Goal: Check status: Check status

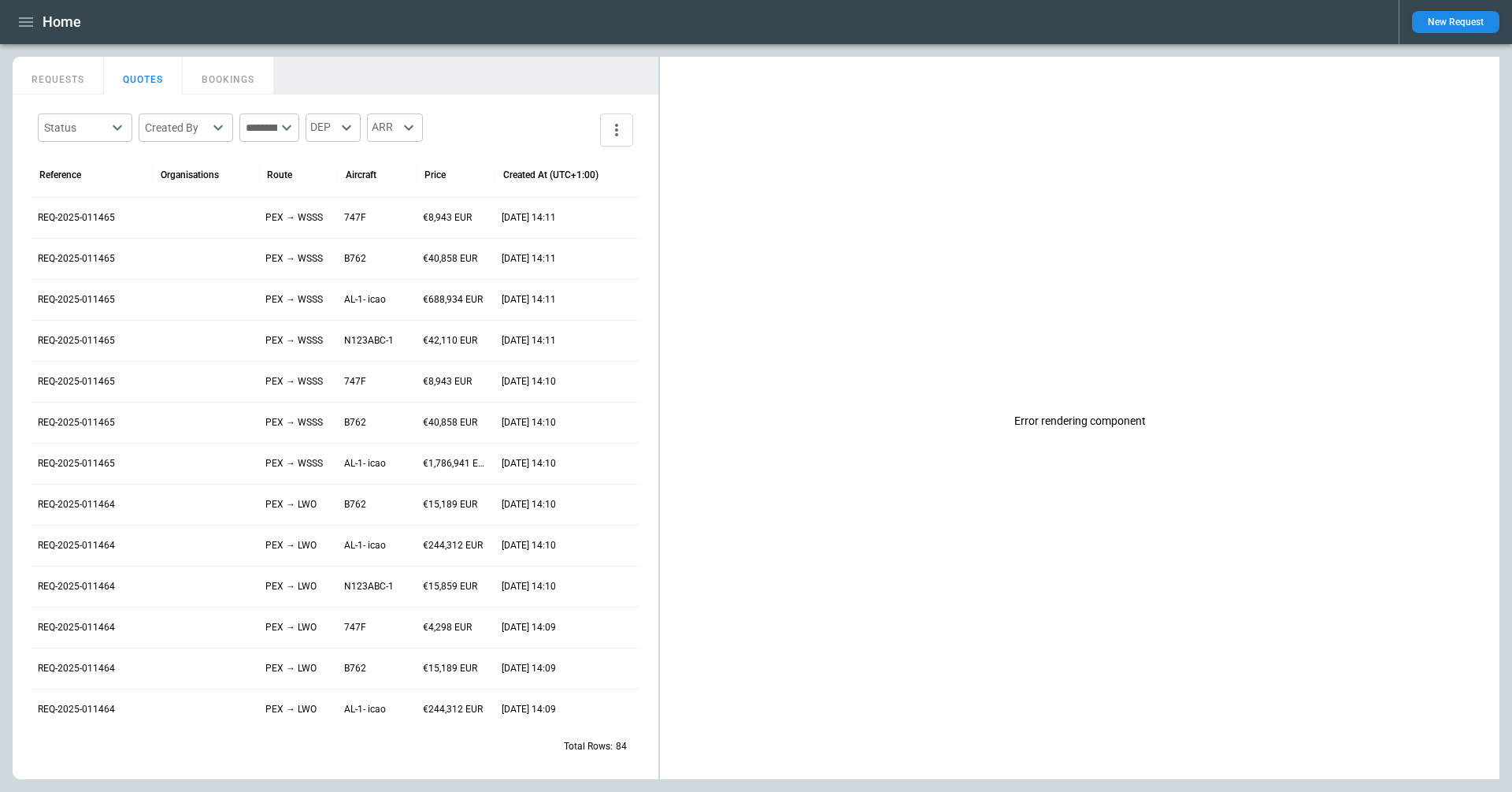
scroll to position [0, 167]
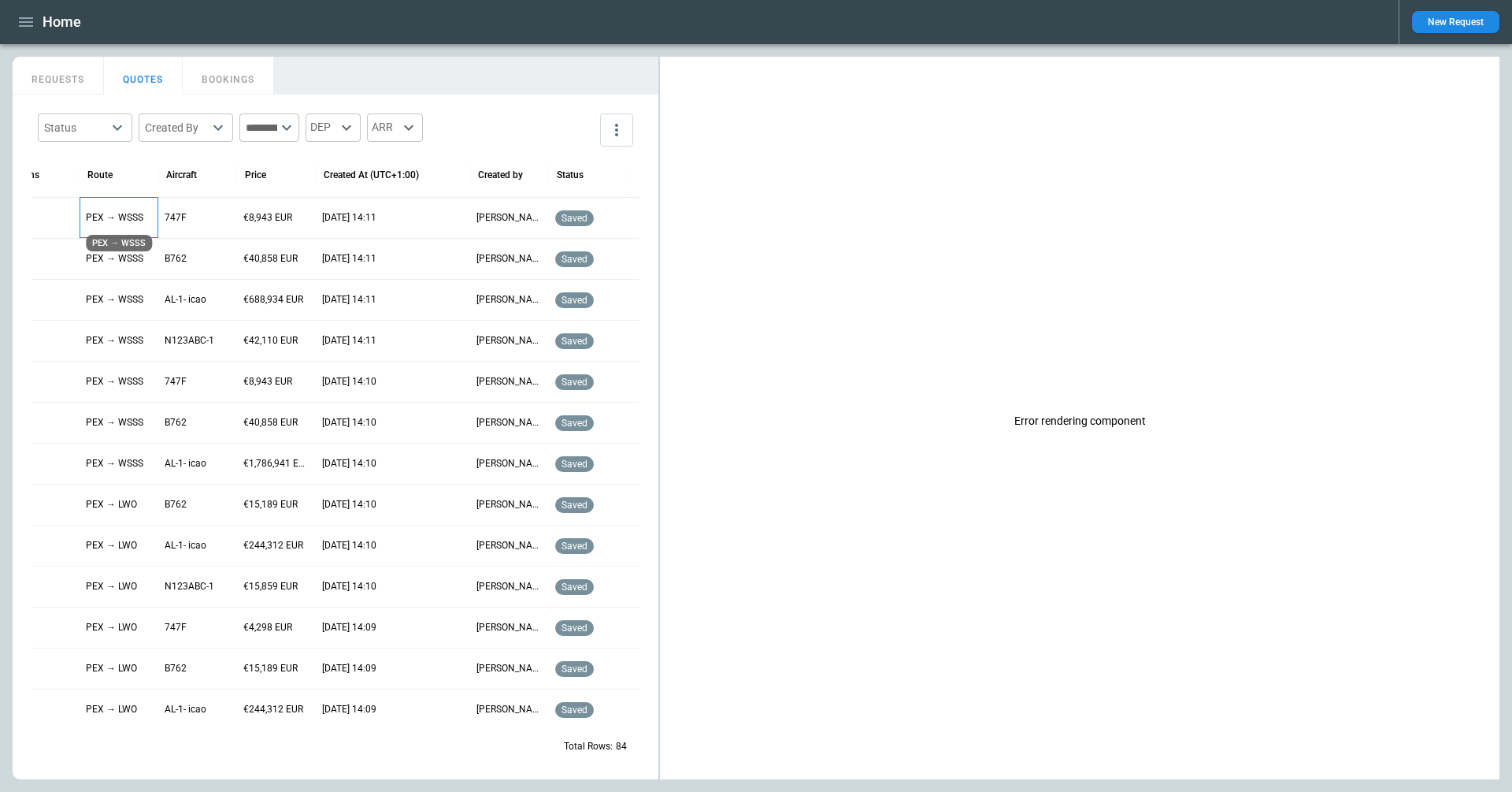
click at [120, 211] on p "PEX → WSSS" at bounding box center [119, 218] width 66 height 13
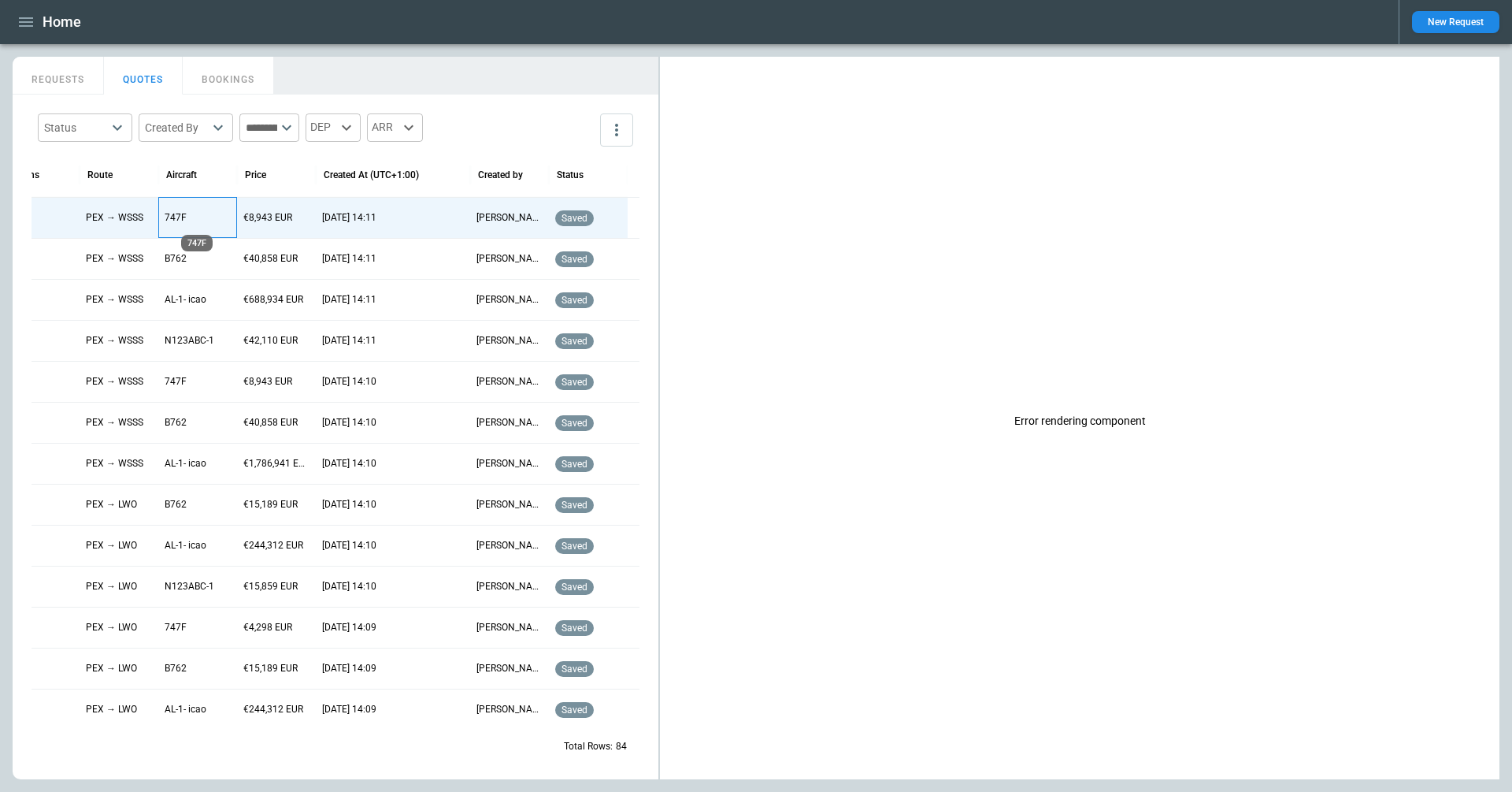
click at [173, 219] on p "747F" at bounding box center [198, 218] width 66 height 13
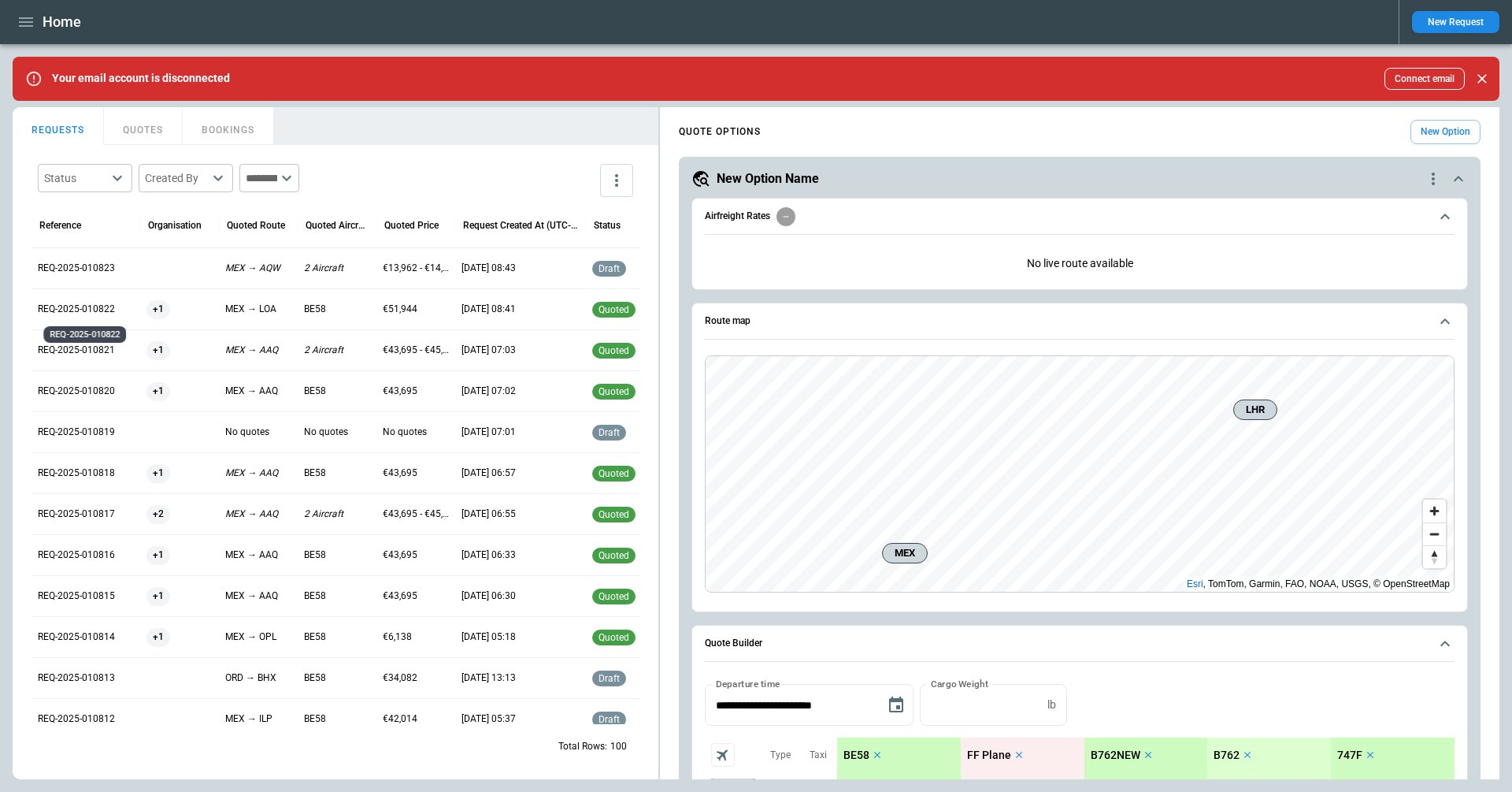
click at [89, 309] on p "REQ-2025-010822" at bounding box center [85, 309] width 96 height 13
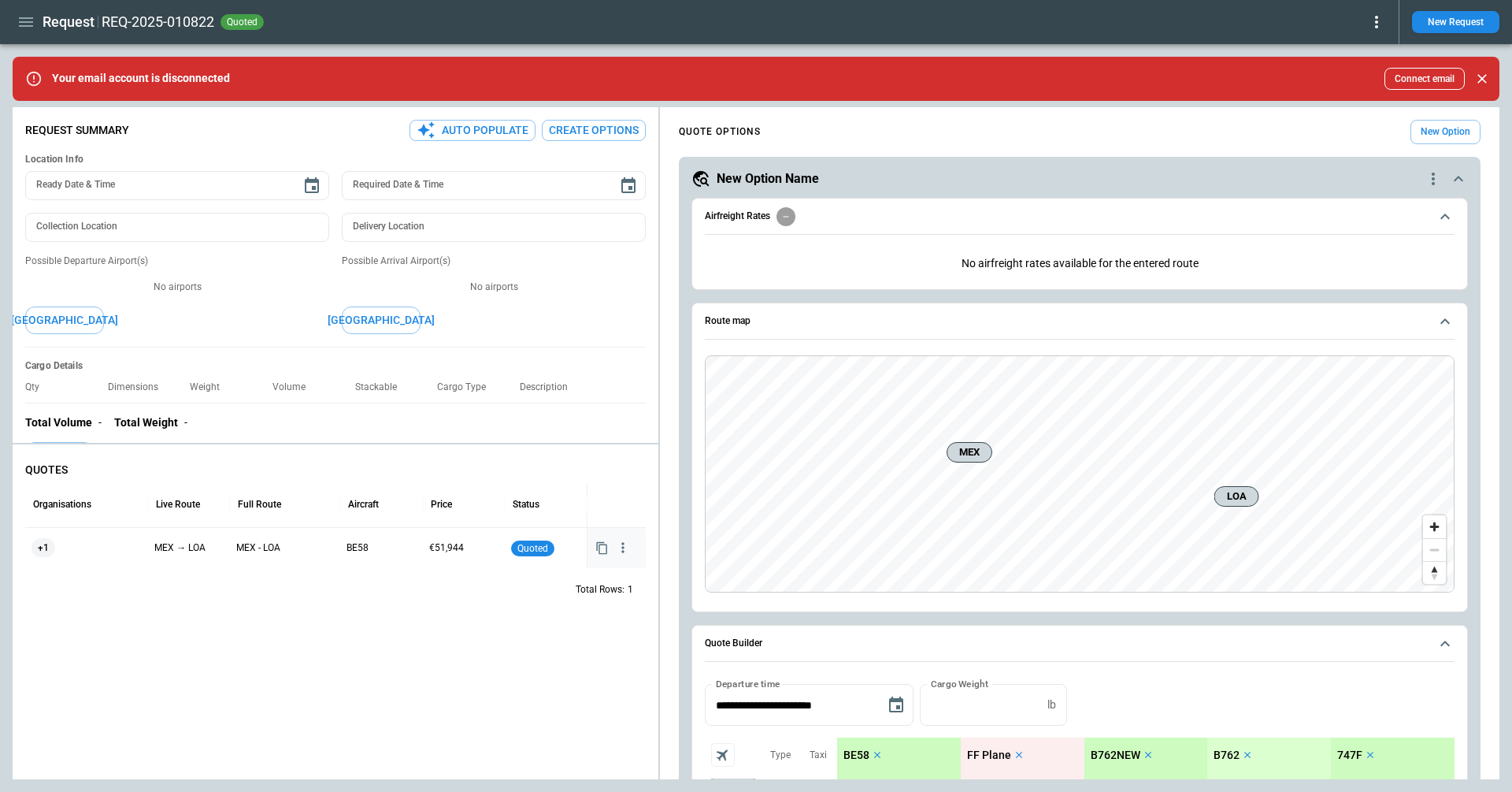
click at [623, 546] on icon "button" at bounding box center [623, 547] width 2 height 10
click at [587, 596] on li "View Quote Details" at bounding box center [572, 600] width 126 height 23
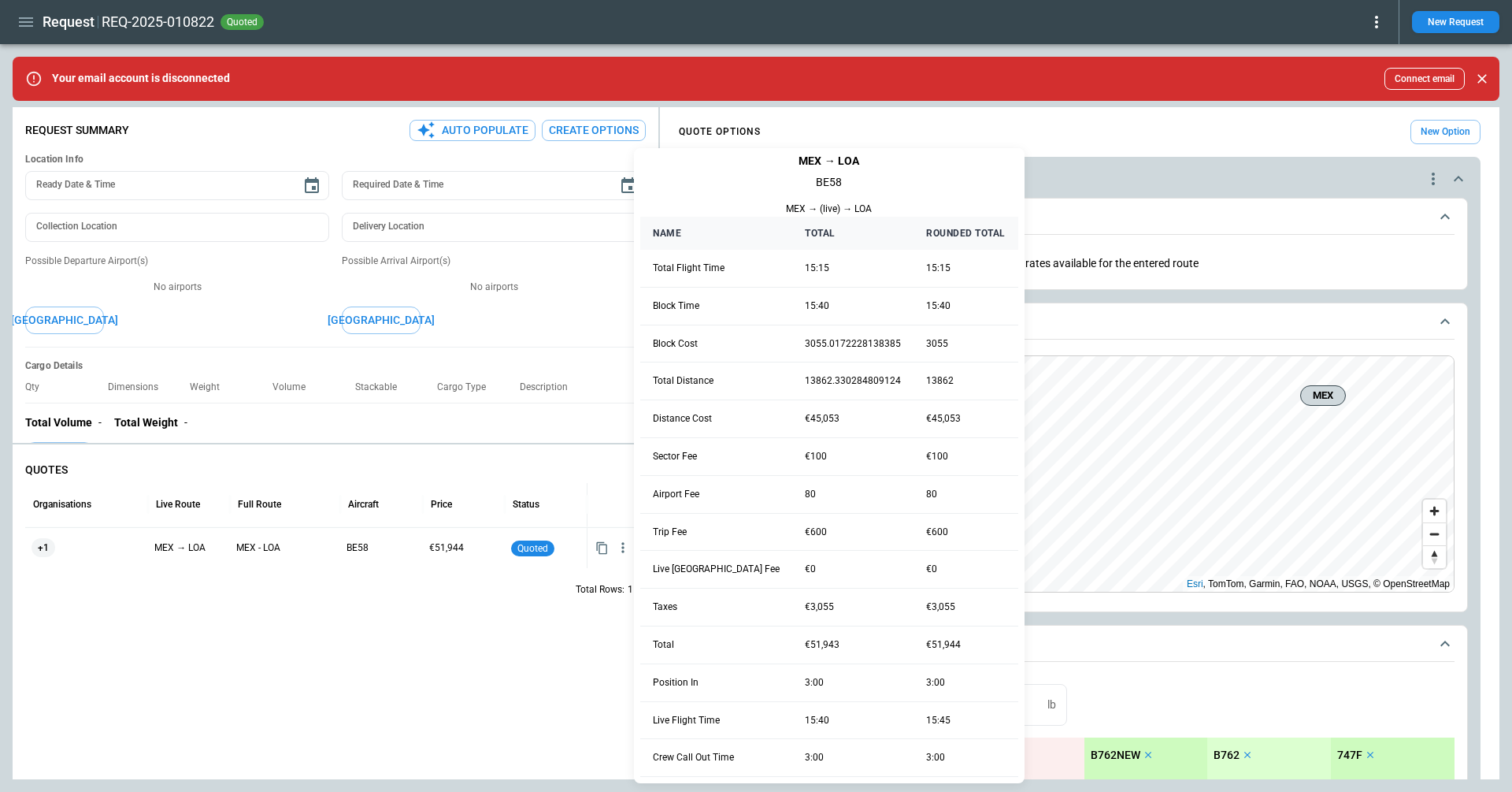
click at [1019, 204] on div at bounding box center [756, 396] width 1512 height 792
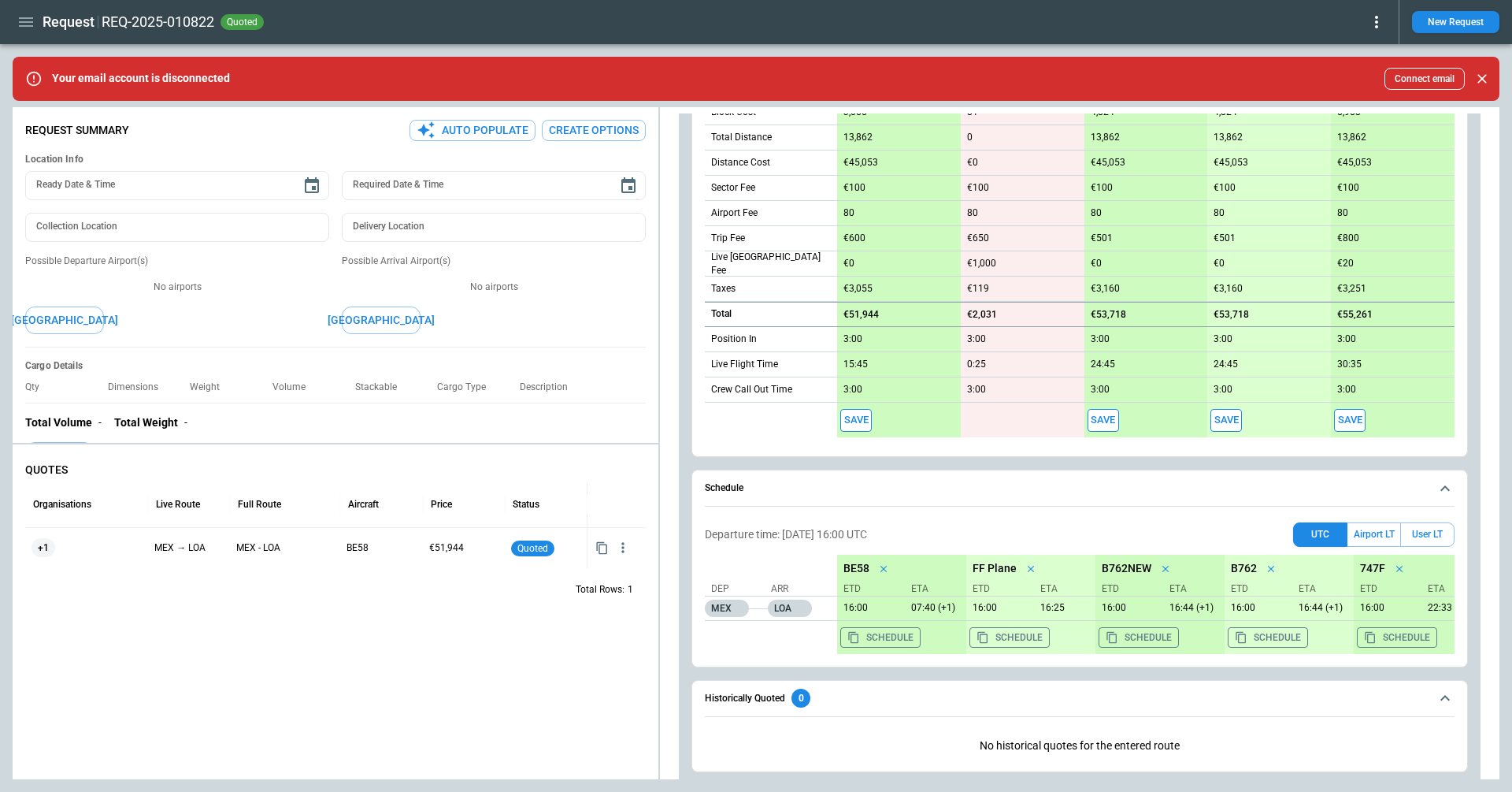
scroll to position [940, 0]
